Goal: Information Seeking & Learning: Learn about a topic

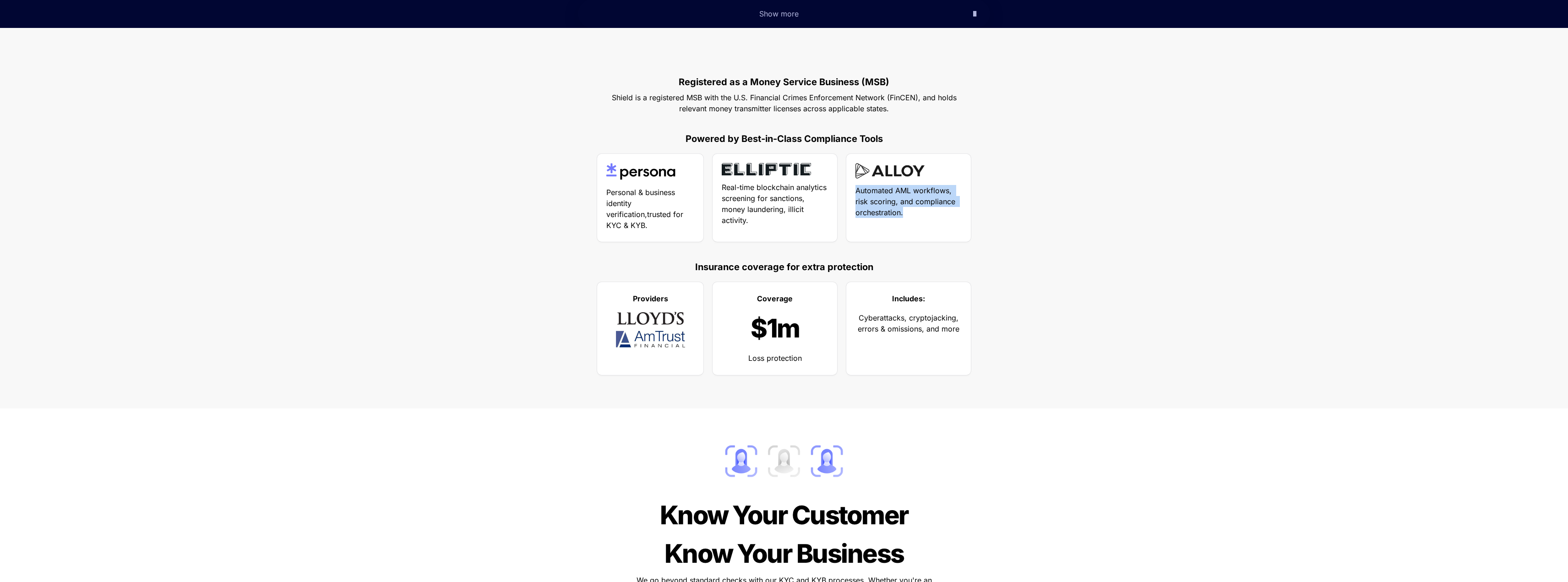
scroll to position [453, 0]
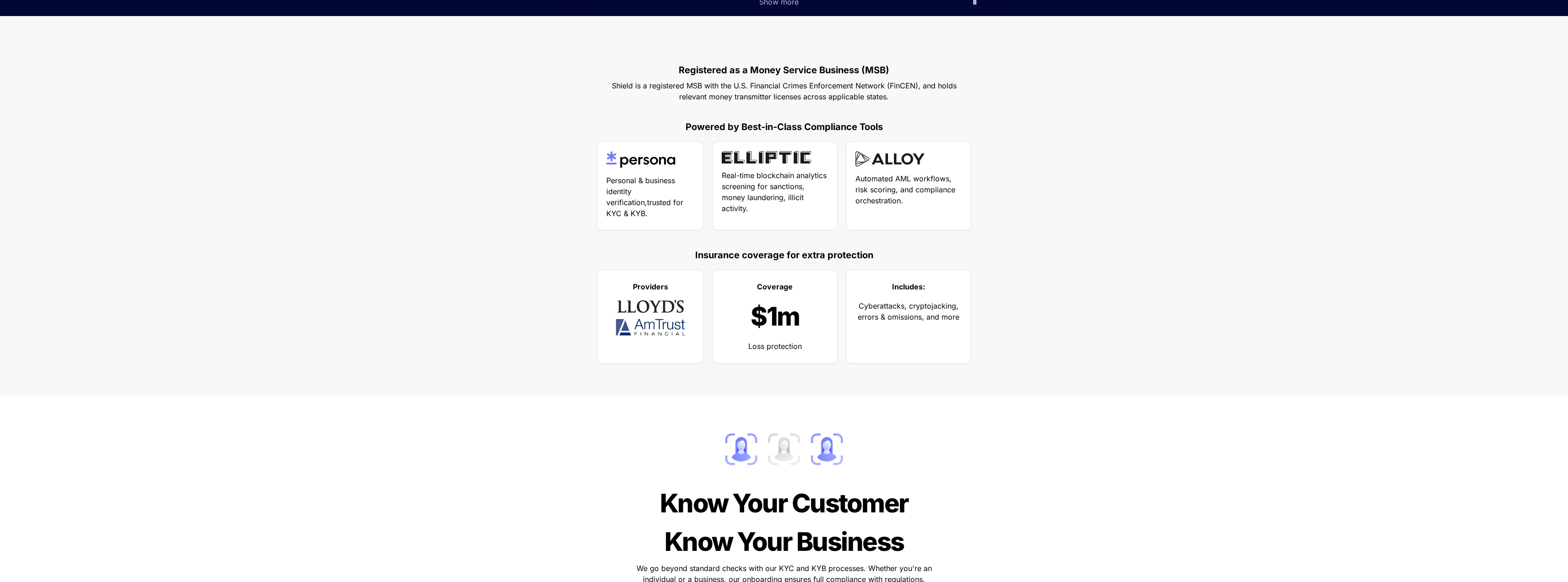
click at [1110, 348] on div "Registered as a Money Service Business (MSB) Shield is a registered MSB with th…" at bounding box center [784, 206] width 1568 height 380
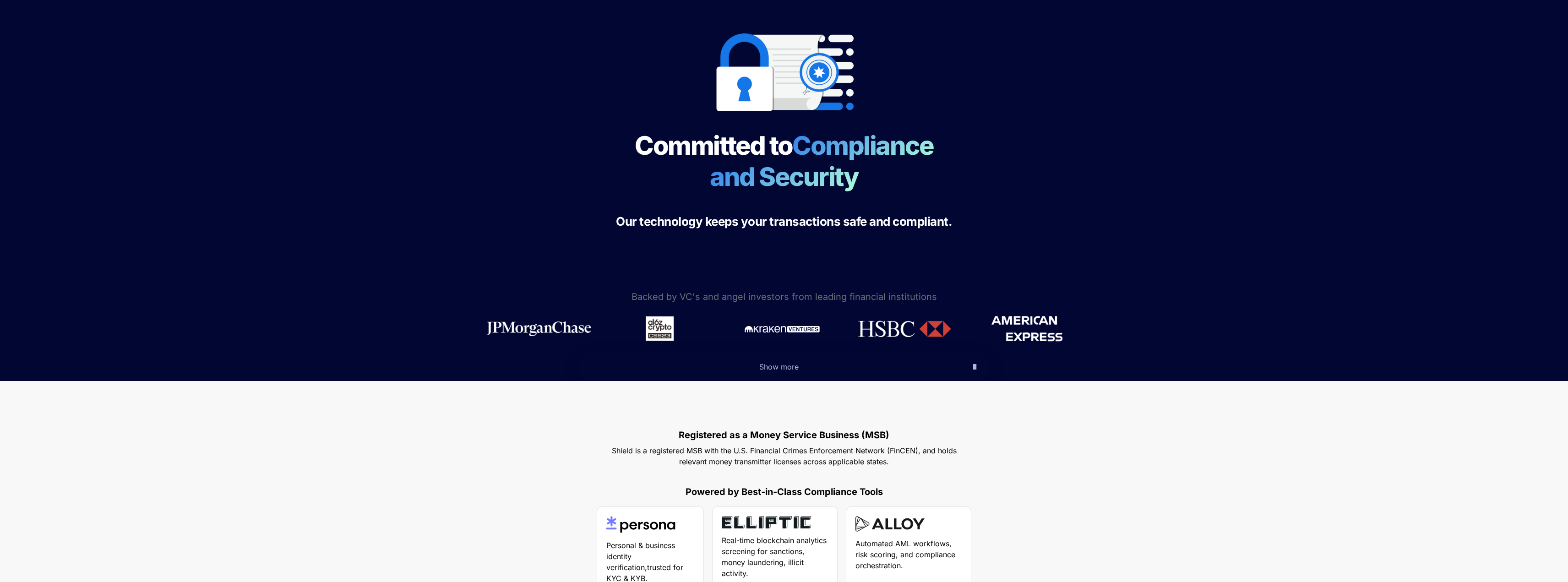
scroll to position [86, 0]
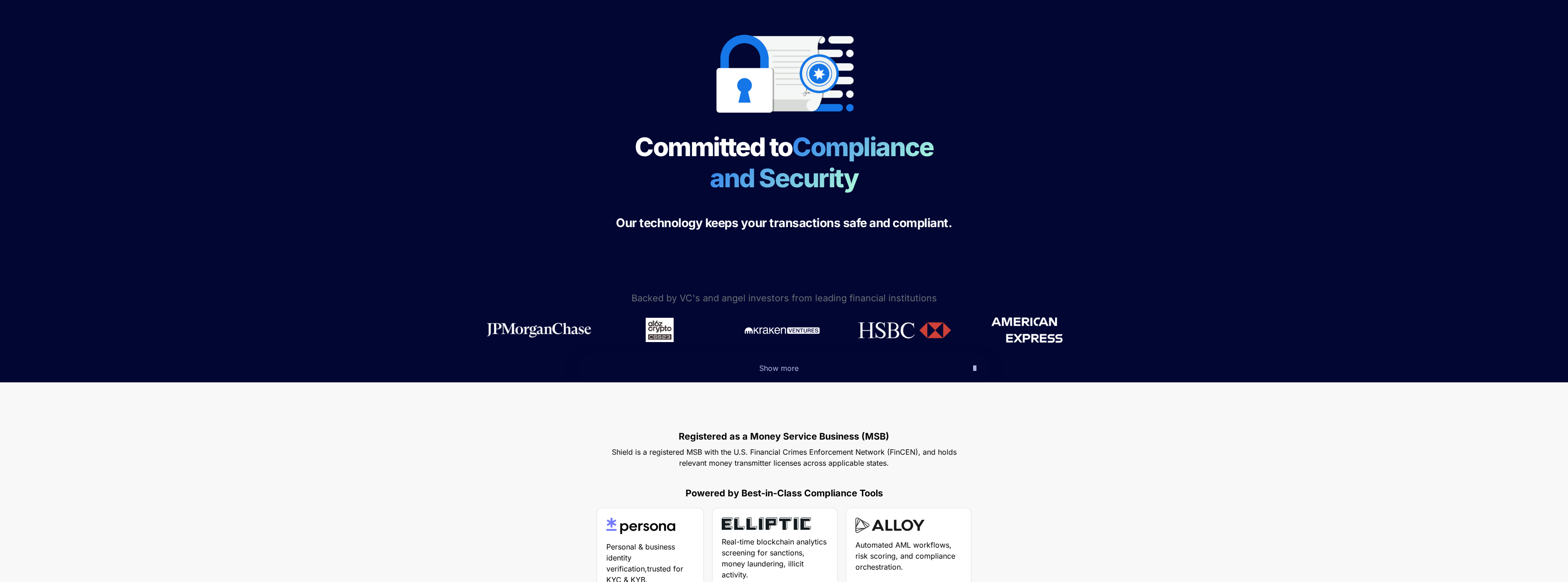
click at [973, 365] on icon "button" at bounding box center [975, 368] width 3 height 11
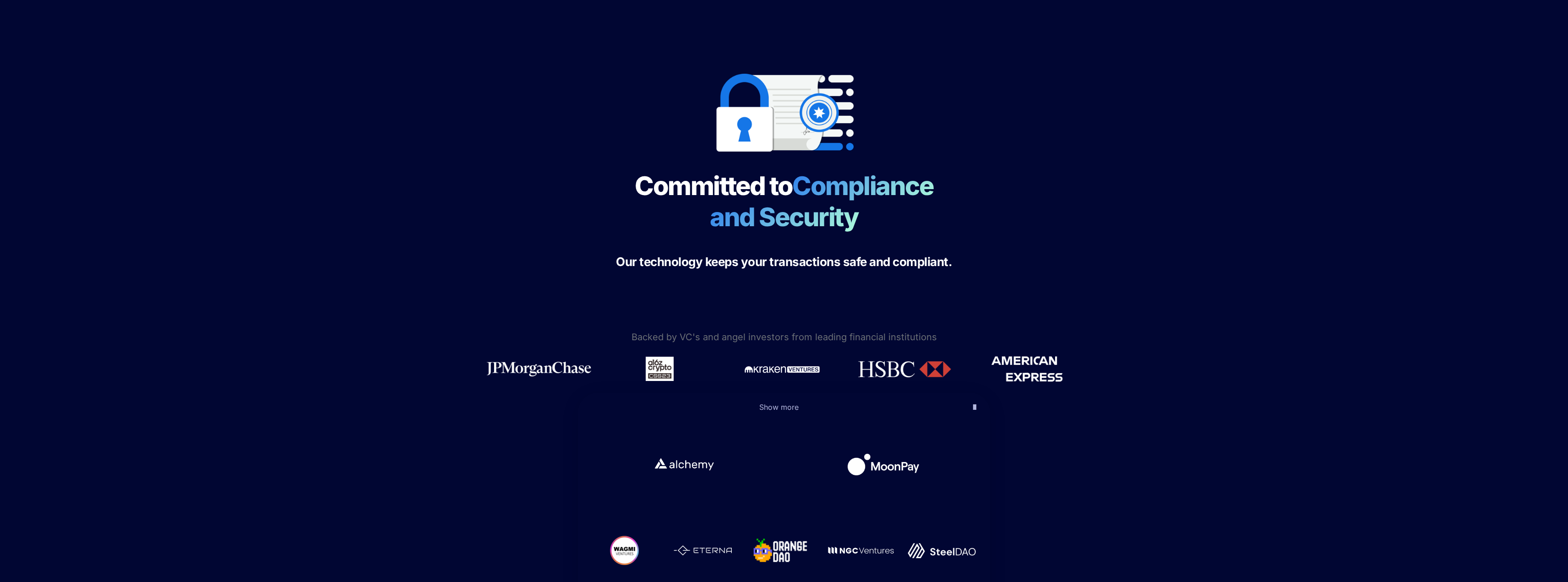
scroll to position [0, 0]
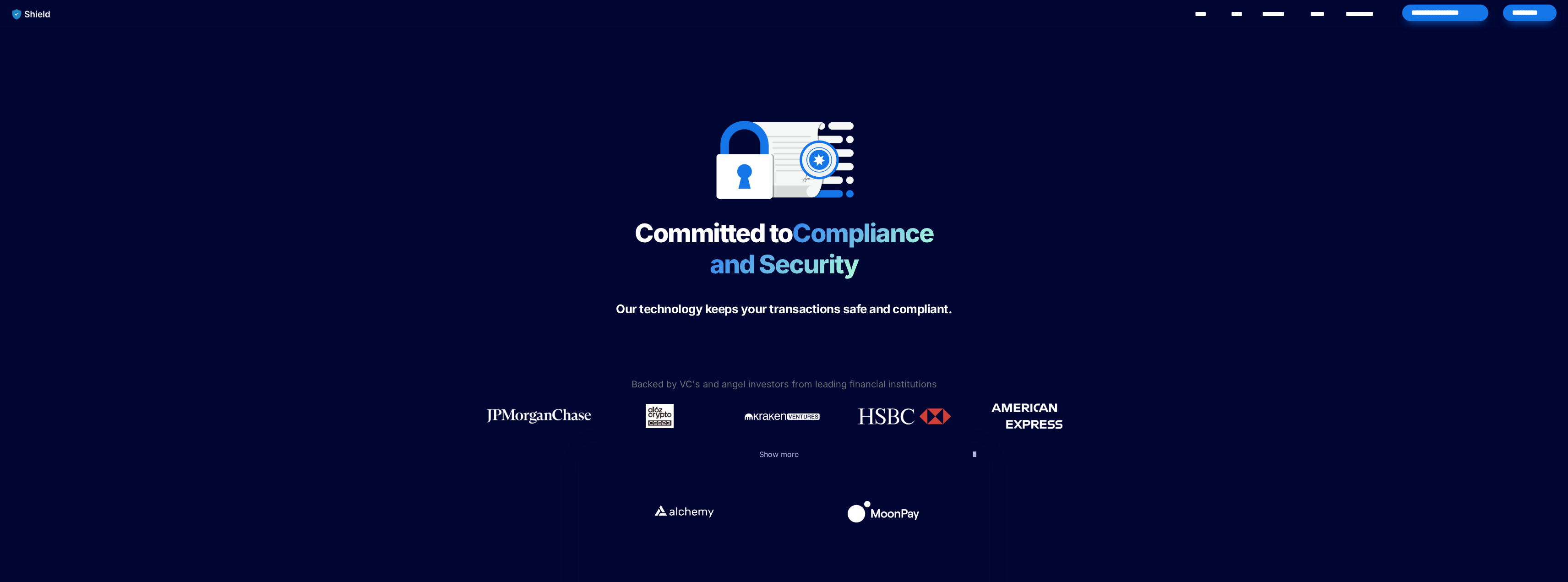
click at [1211, 13] on link "****" at bounding box center [1206, 14] width 21 height 11
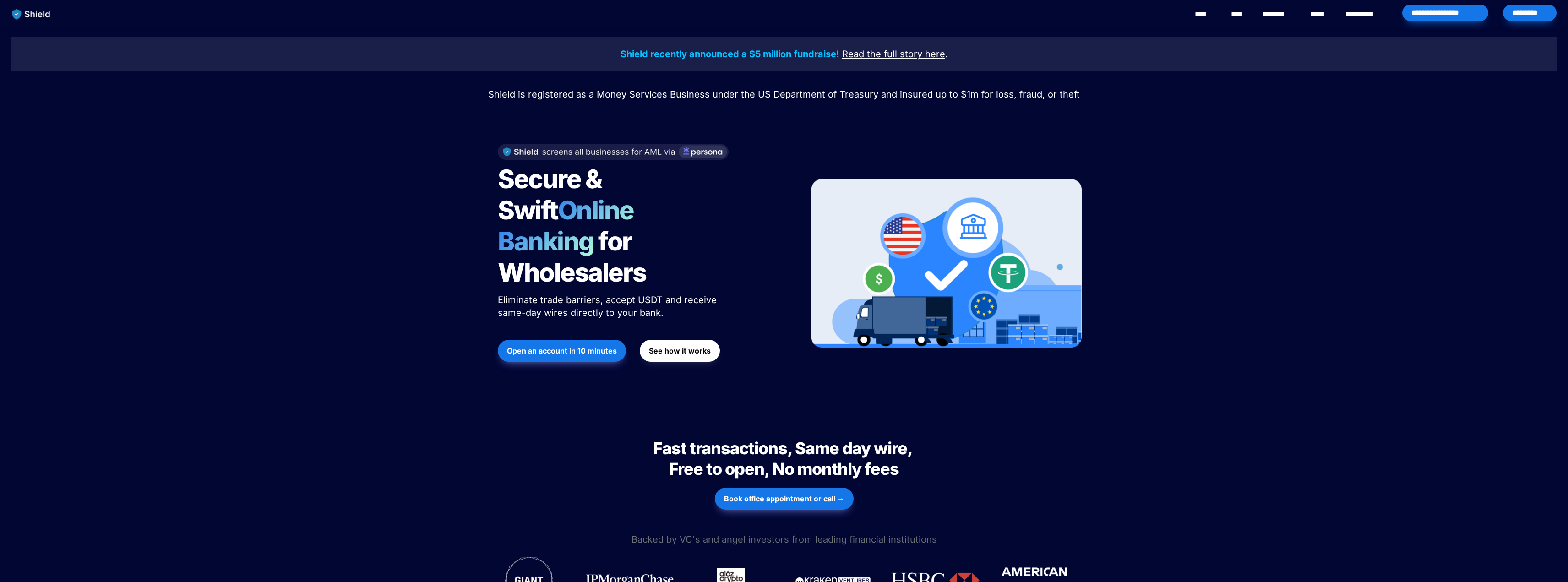
click at [1187, 116] on div "Shield recently announced a $5 million fundraise! Read the full story here . Sh…" at bounding box center [784, 219] width 1568 height 383
